Goal: Task Accomplishment & Management: Complete application form

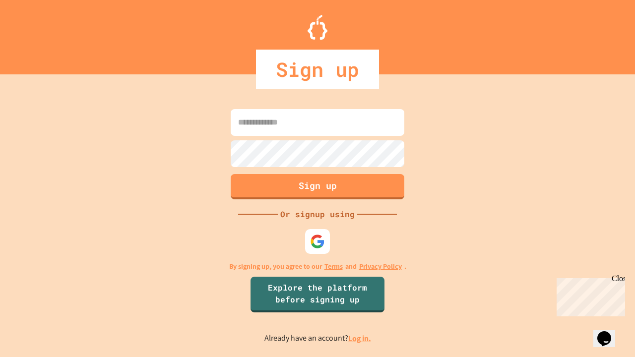
click at [360, 338] on link "Log in." at bounding box center [359, 338] width 23 height 10
